Goal: Check status: Check status

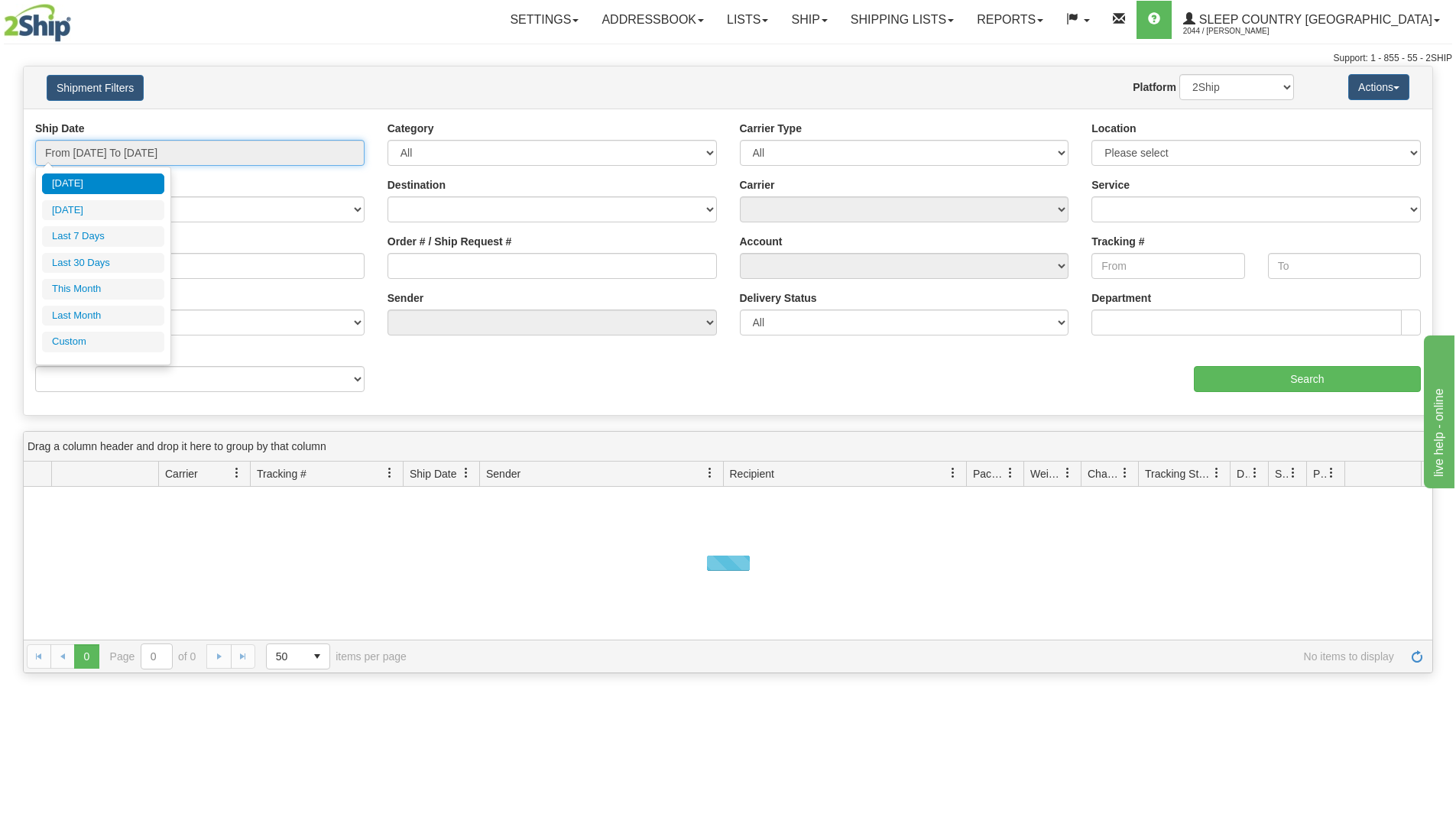
click at [185, 154] on input "From [DATE] To [DATE]" at bounding box center [199, 153] width 330 height 26
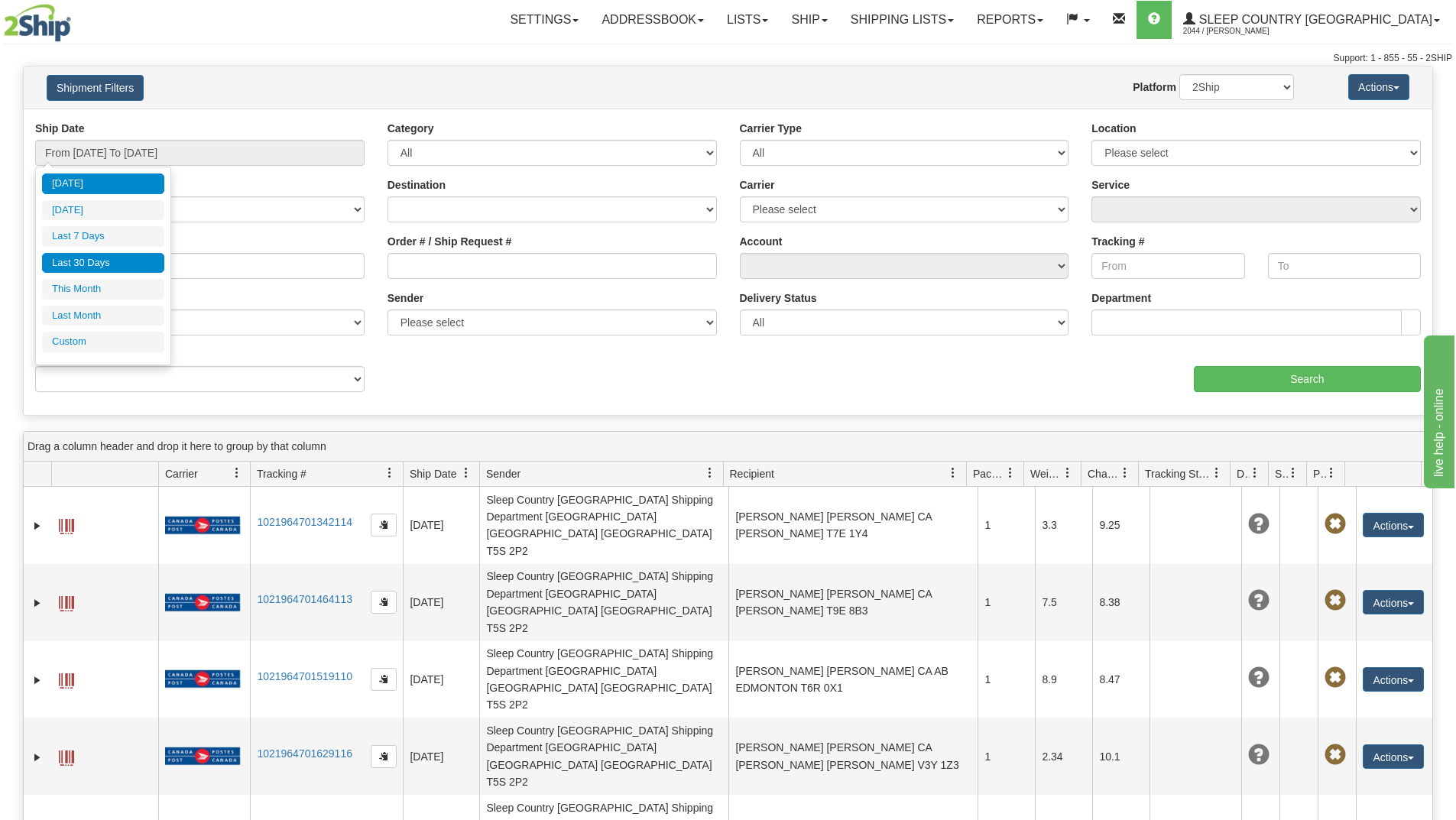
click at [90, 261] on li "Last 30 Days" at bounding box center [103, 263] width 123 height 21
type input "From [DATE] To [DATE]"
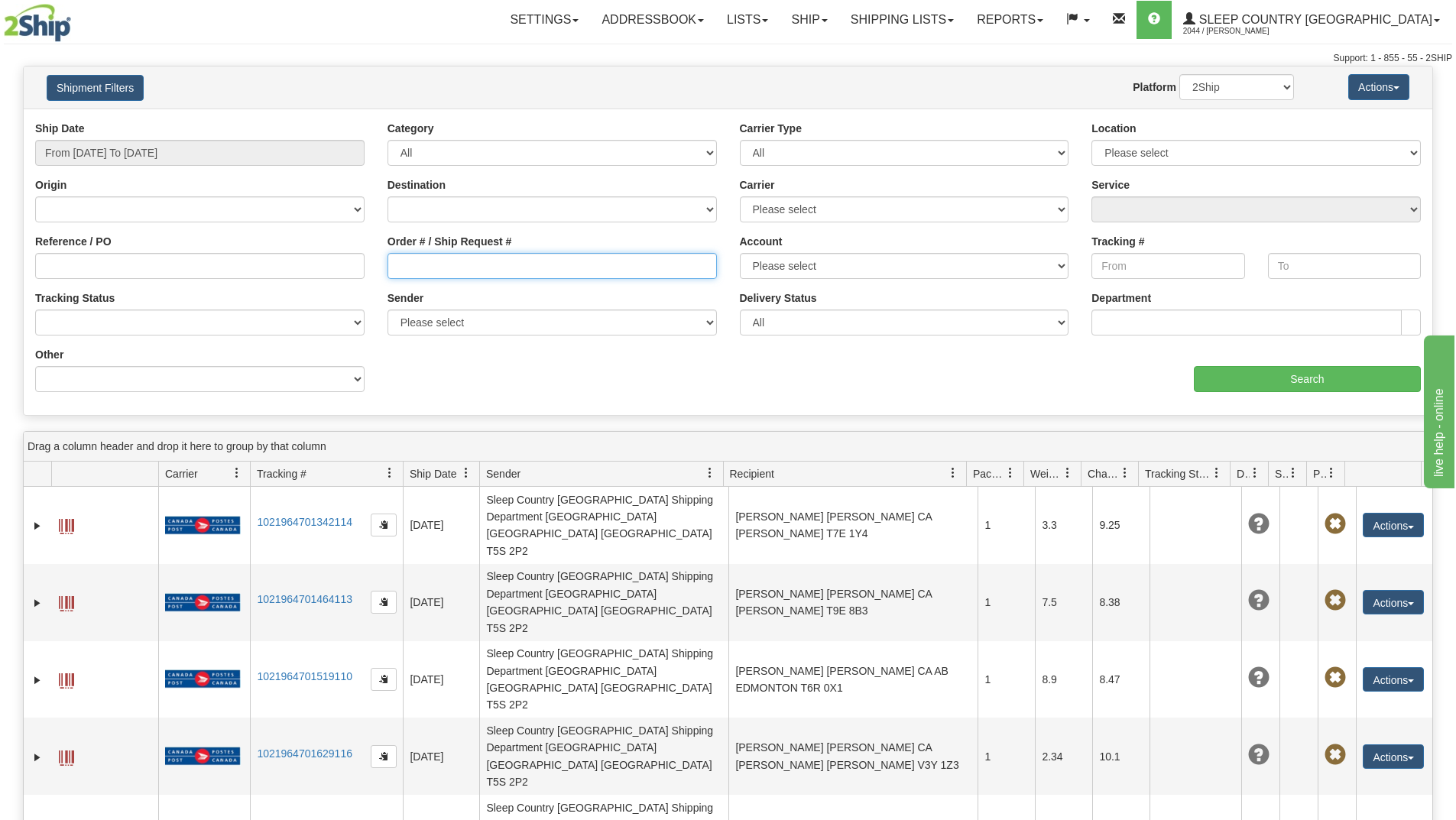
click at [429, 265] on input "Order # / Ship Request #" at bounding box center [551, 266] width 330 height 26
paste input "9002I092320"
type input "9002I092320"
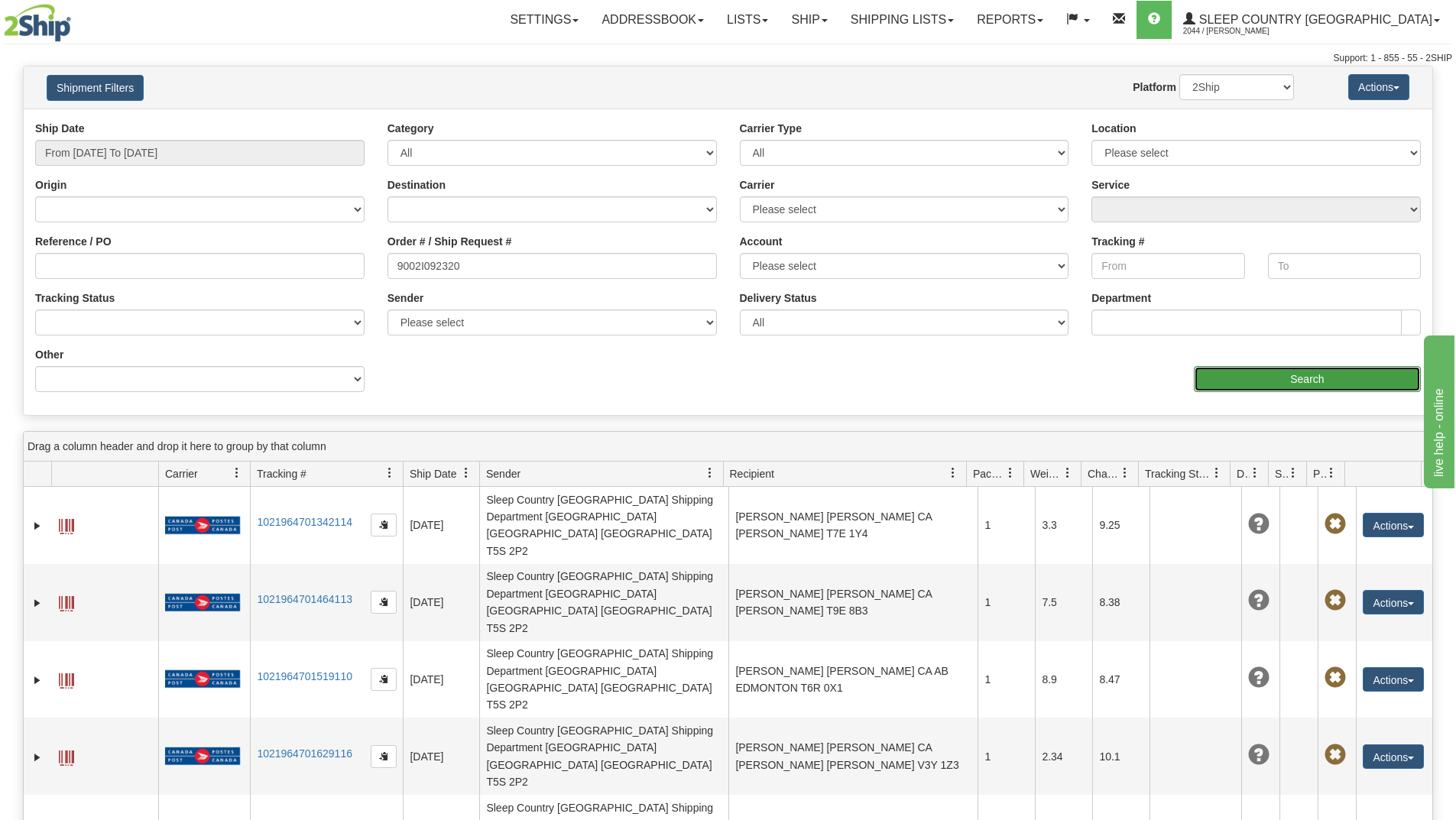
click at [1219, 383] on input "Search" at bounding box center [1306, 379] width 227 height 26
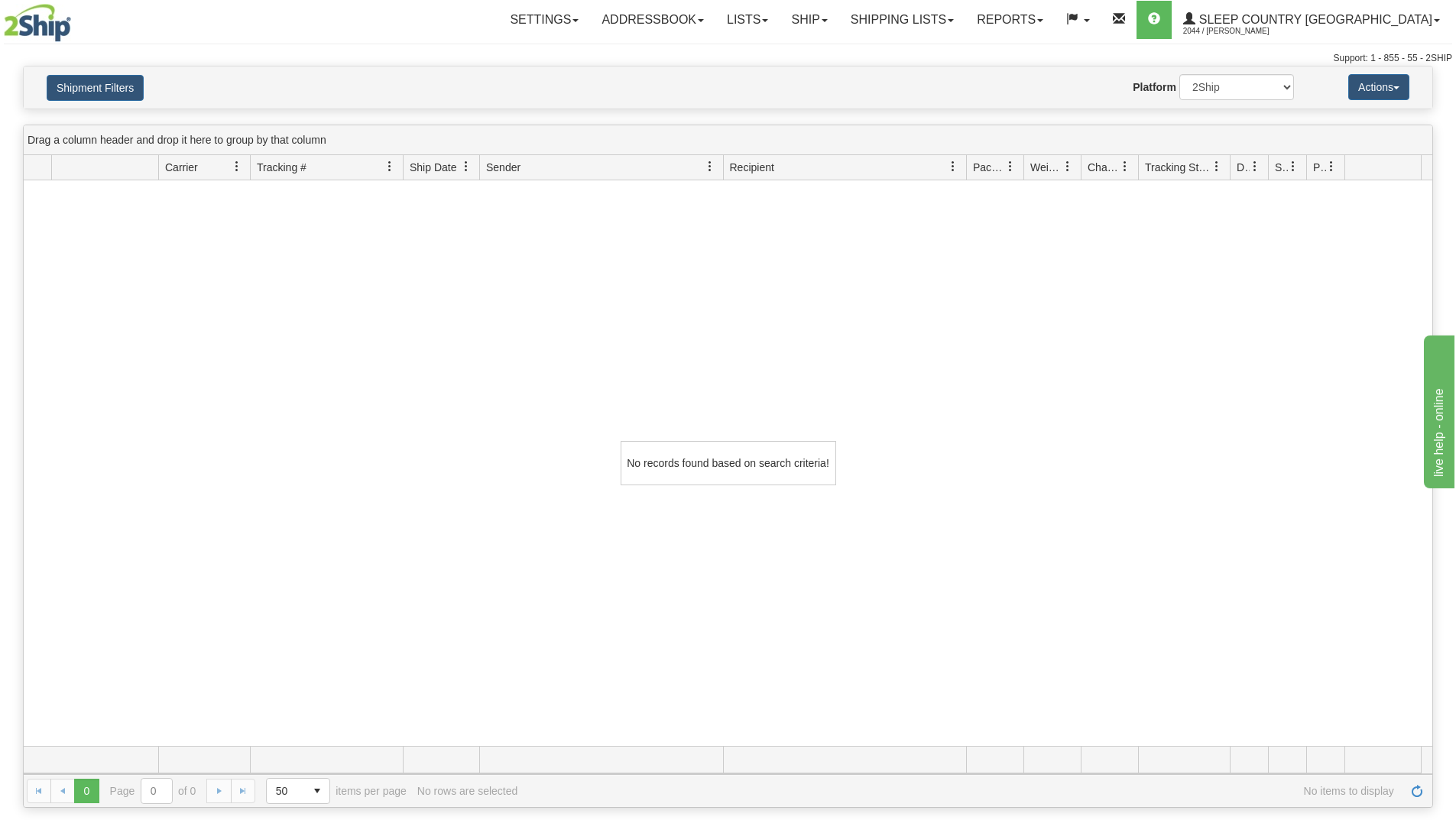
click at [619, 703] on div "No records found based on search criteria!" at bounding box center [727, 463] width 1408 height 565
click at [467, 701] on div "No records found based on search criteria!" at bounding box center [727, 463] width 1408 height 565
